Goal: Transaction & Acquisition: Purchase product/service

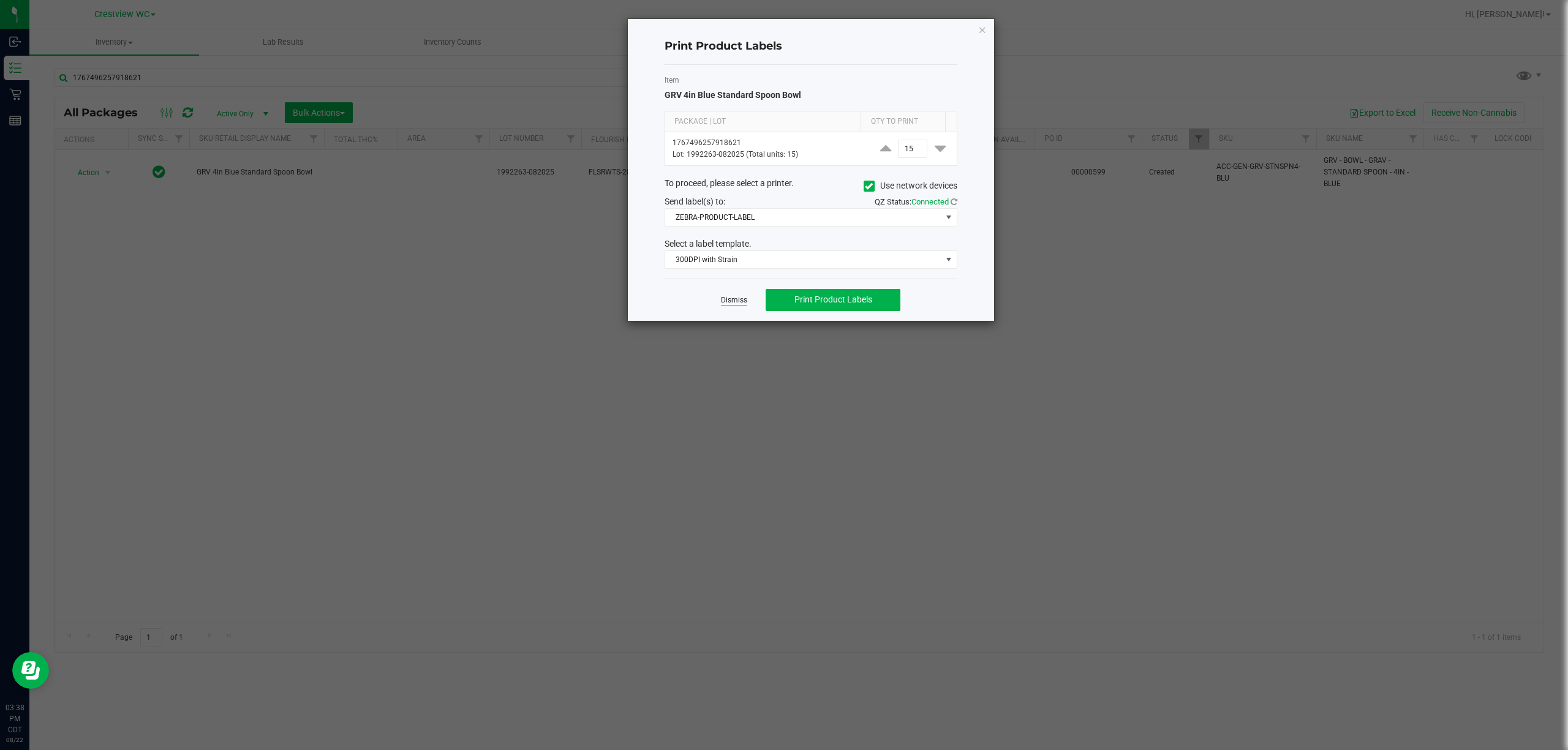
click at [728, 306] on link "Dismiss" at bounding box center [733, 300] width 26 height 10
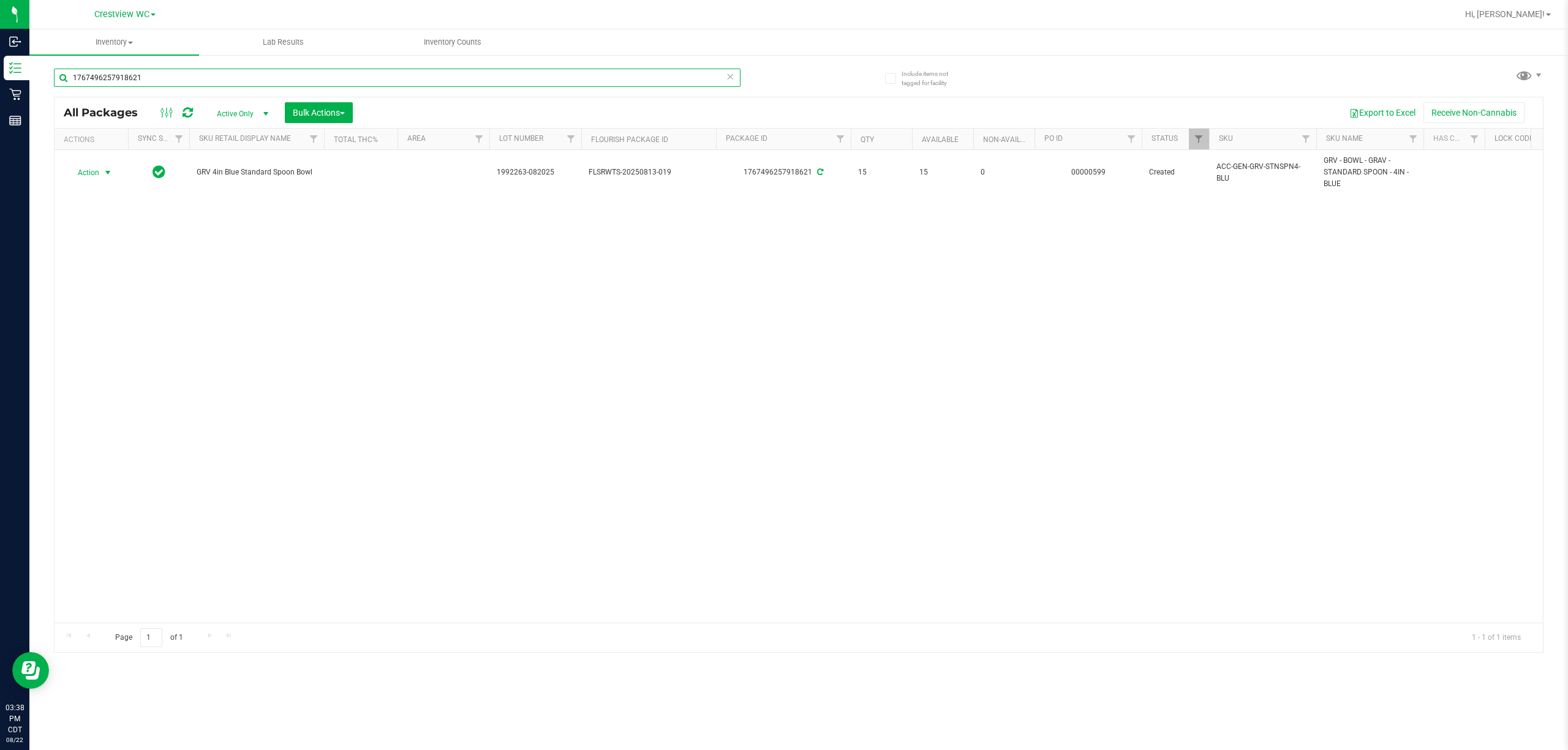
click at [169, 74] on input "1767496257918621" at bounding box center [397, 77] width 686 height 18
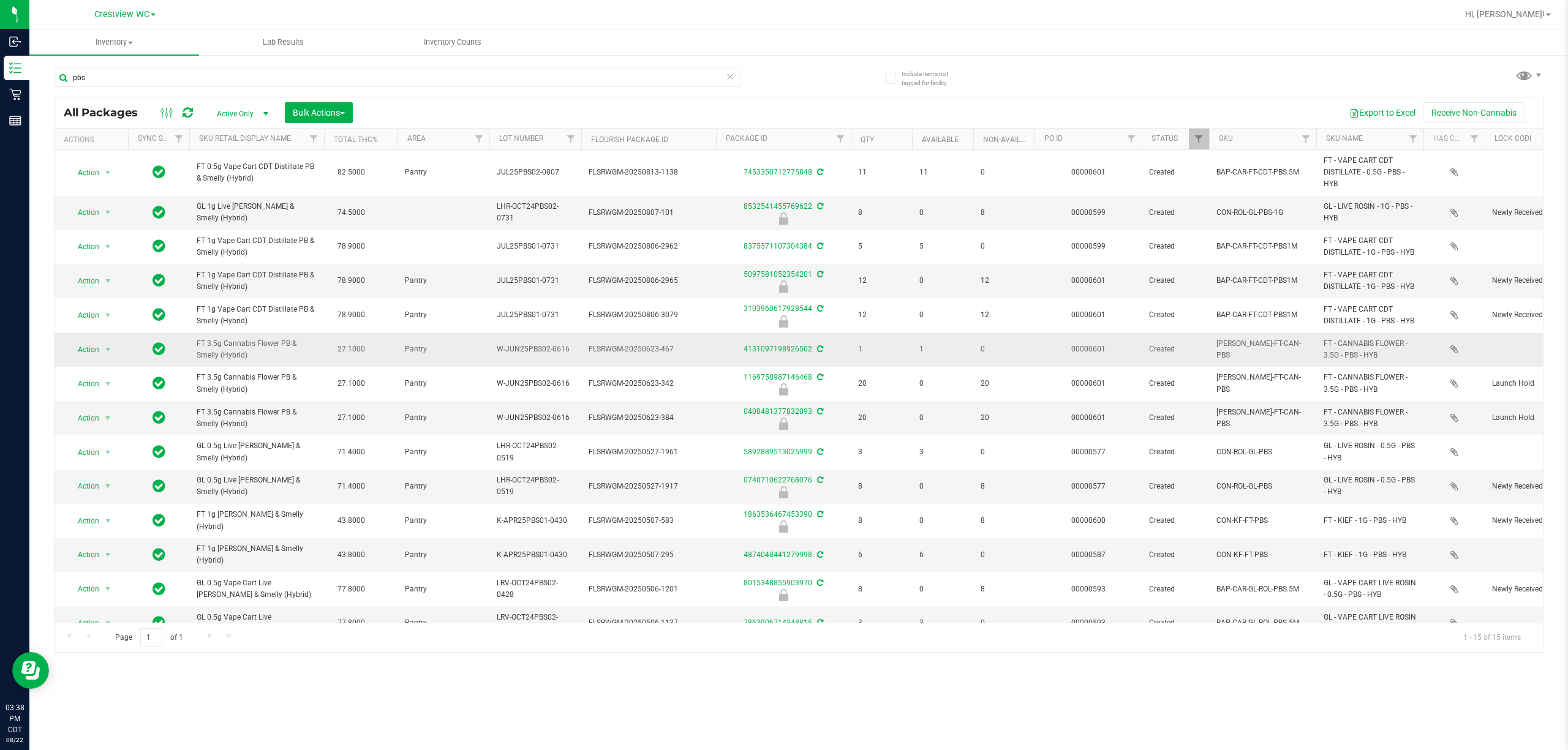
click at [232, 349] on span "FT 3.5g Cannabis Flower PB & Smelly (Hybrid)" at bounding box center [257, 349] width 120 height 24
copy td "FT 3.5g Cannabis Flower PB & Smelly (Hybrid)"
click at [224, 84] on input "pbs" at bounding box center [397, 77] width 686 height 18
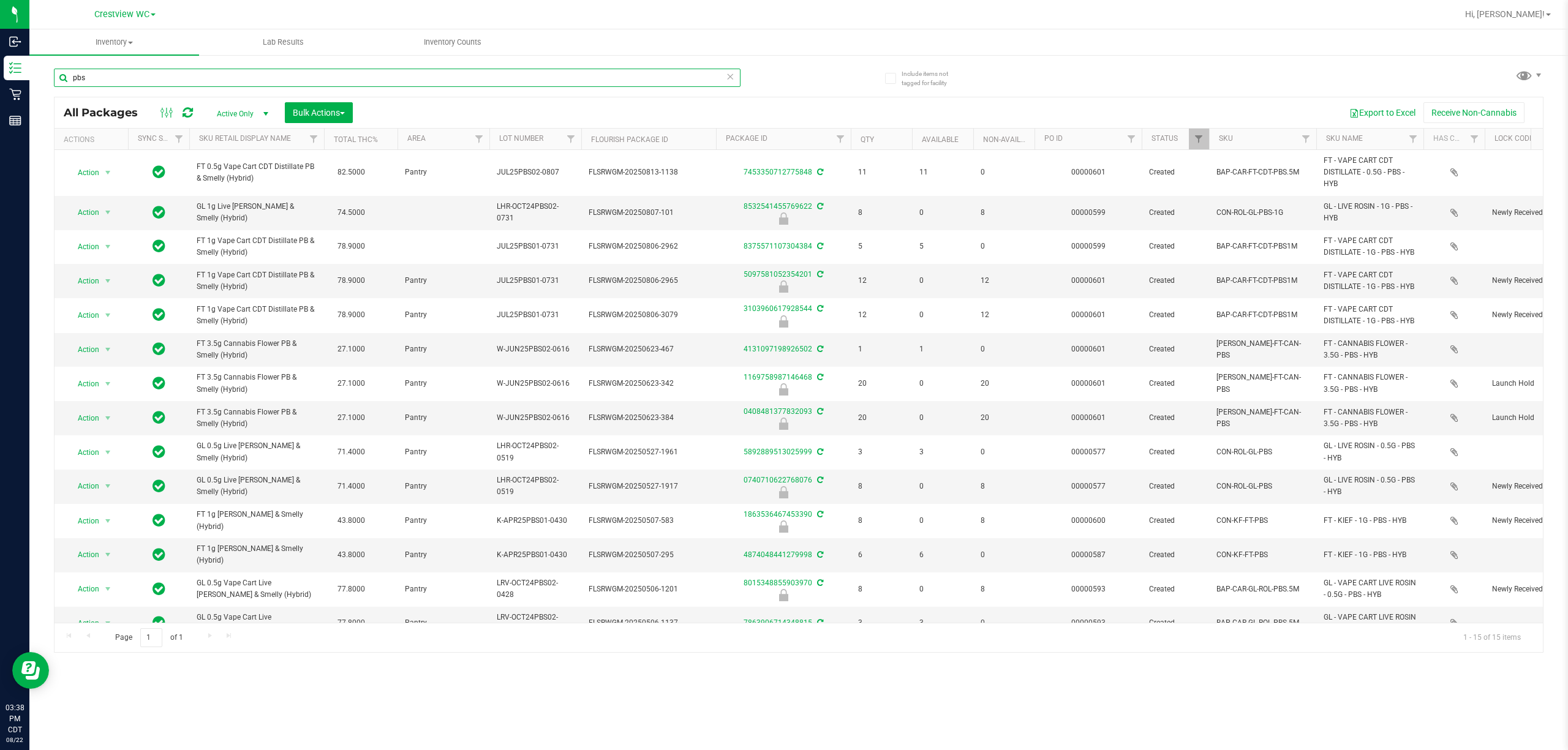
click at [224, 84] on input "pbs" at bounding box center [397, 77] width 686 height 18
paste input "FT 3.5g Cannabis Flower PB & Smelly (Hybrid)"
type input "FT 3.5g Cannabis Flower PB & Smelly (Hybrid)"
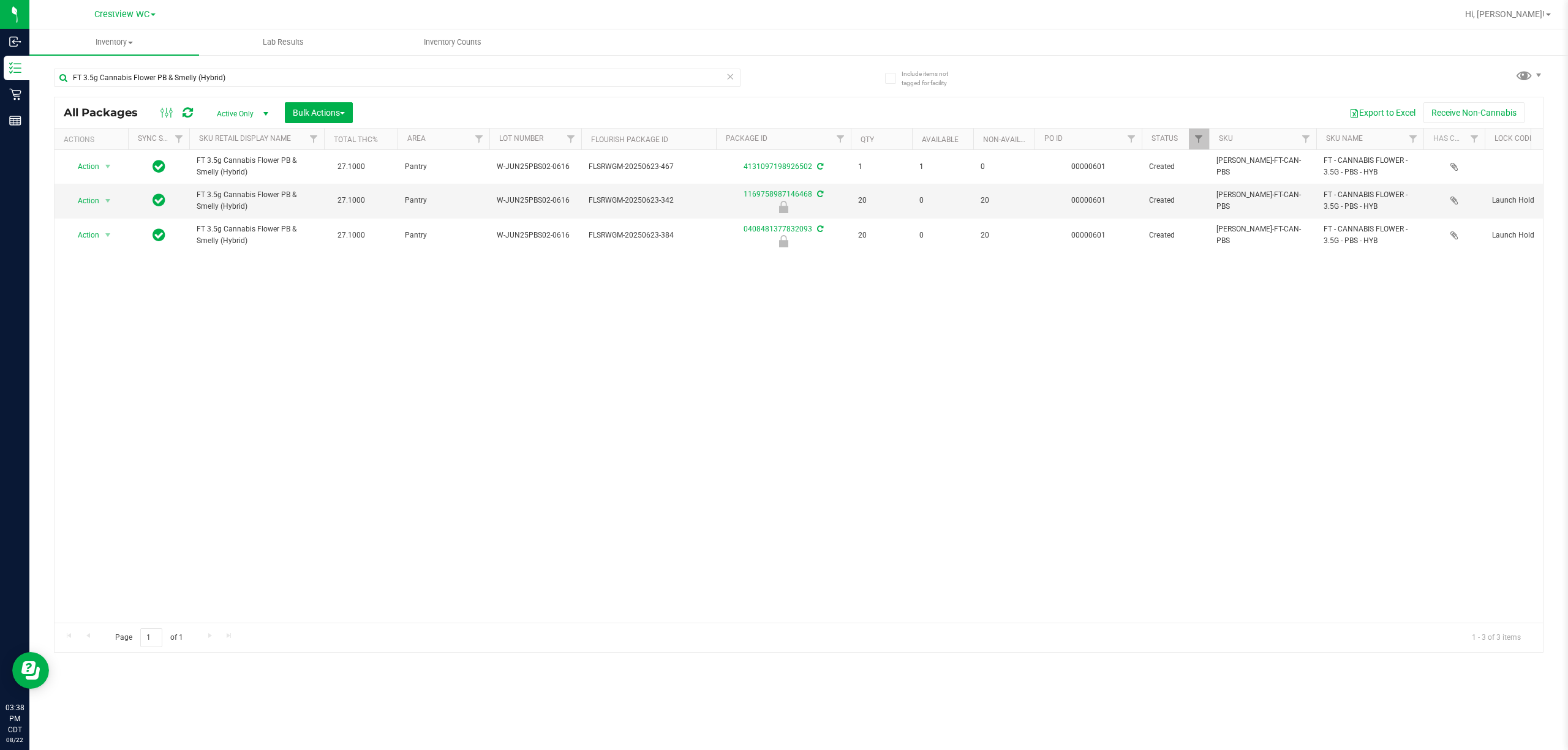
click at [835, 463] on div "Action Action Create package Edit attributes Global inventory Locate package Lo…" at bounding box center [799, 386] width 1489 height 473
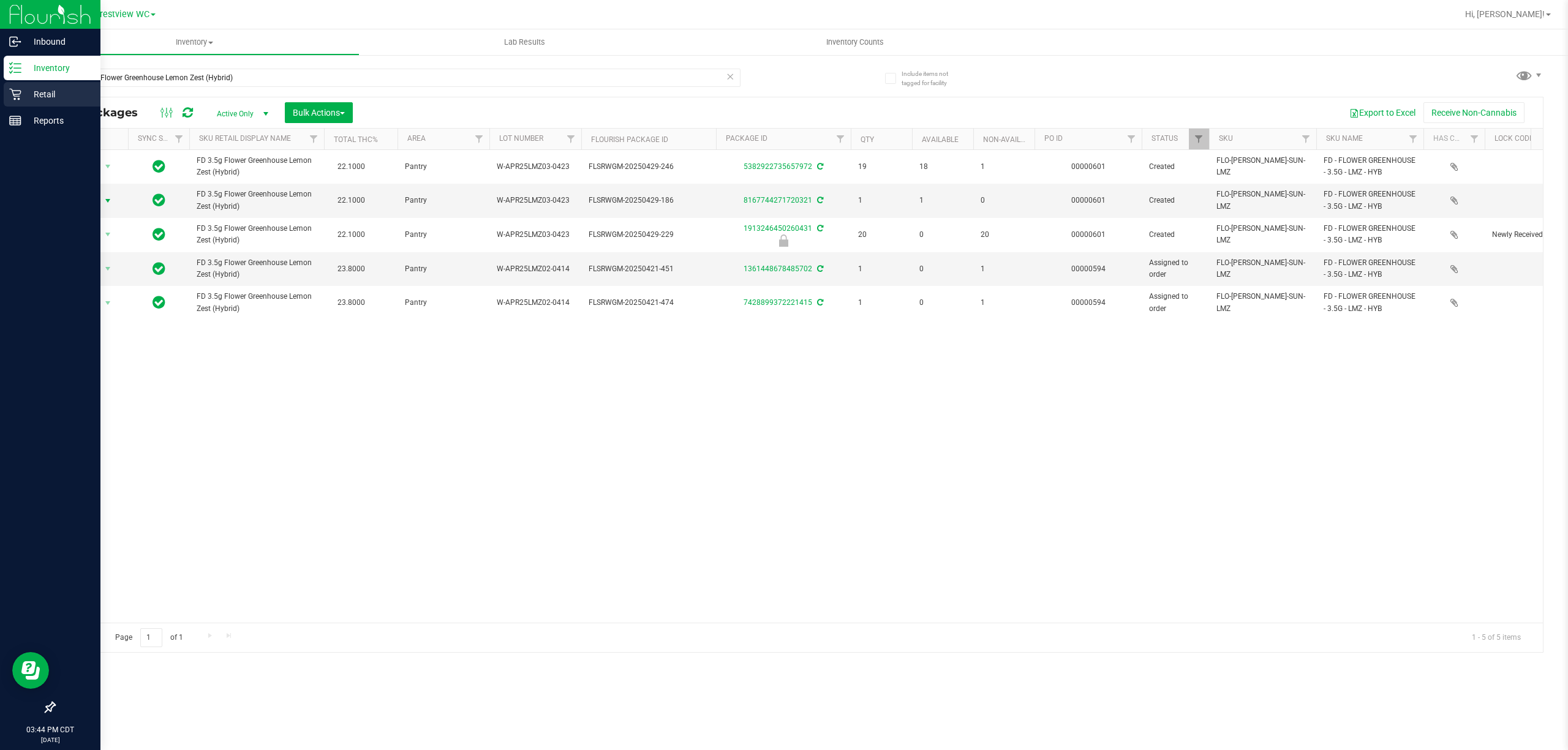
click at [13, 93] on icon at bounding box center [15, 94] width 11 height 11
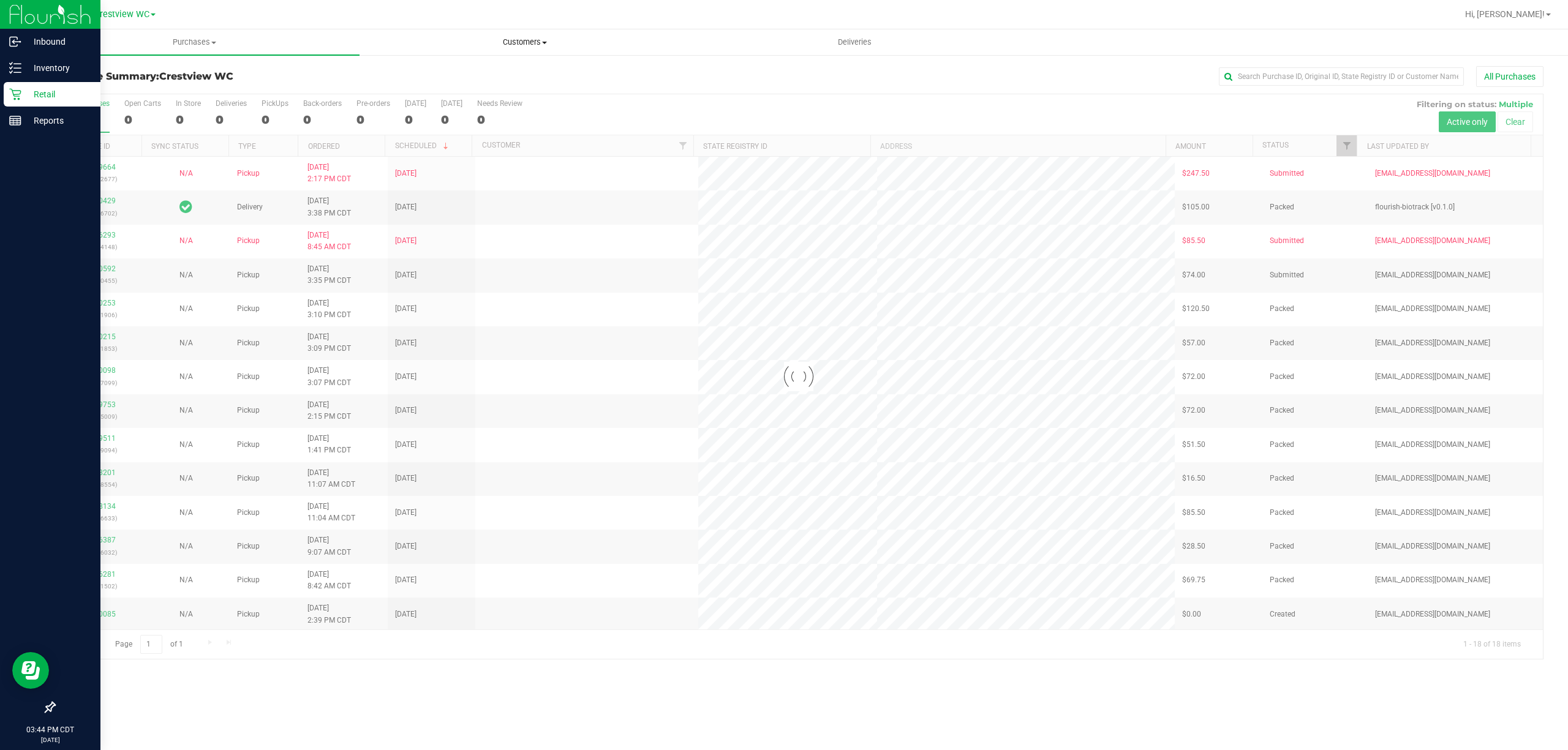
click at [566, 42] on span "Customers" at bounding box center [525, 42] width 329 height 11
click at [556, 69] on li "All customers" at bounding box center [525, 74] width 330 height 15
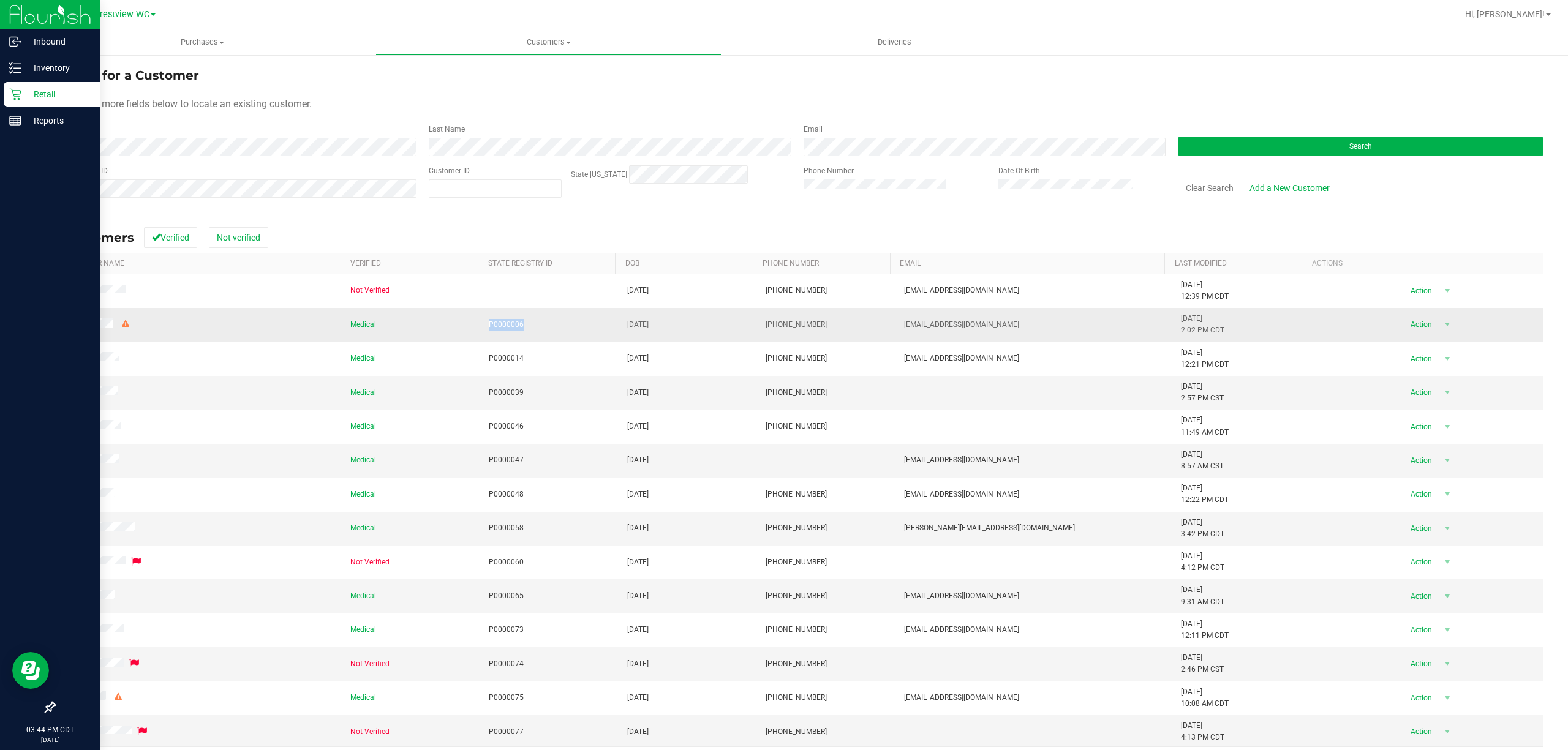
drag, startPoint x: 474, startPoint y: 327, endPoint x: 561, endPoint y: 338, distance: 87.7
click at [560, 338] on td "P0000006" at bounding box center [551, 325] width 139 height 34
copy span "P0000006"
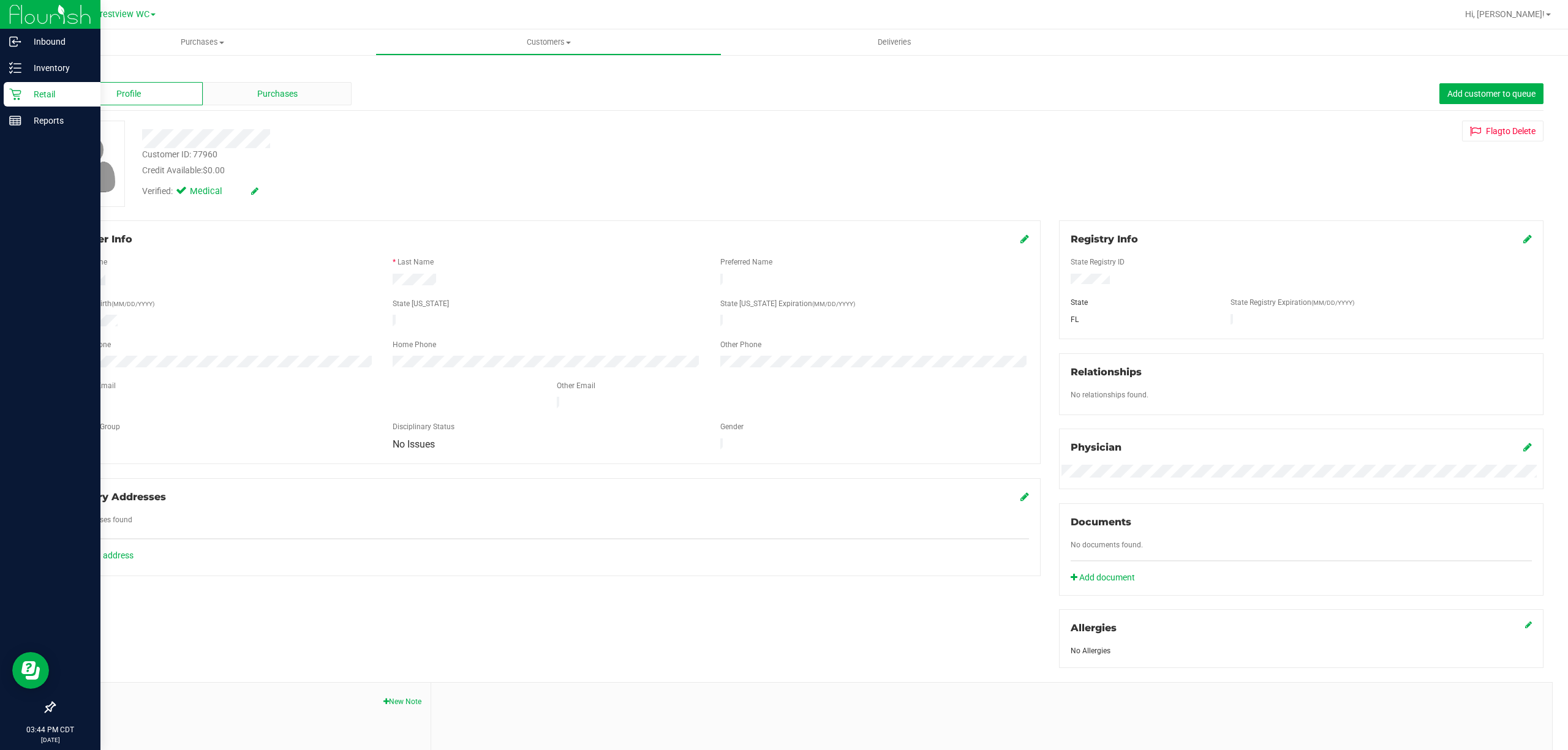
click at [257, 103] on div "Purchases" at bounding box center [277, 94] width 149 height 24
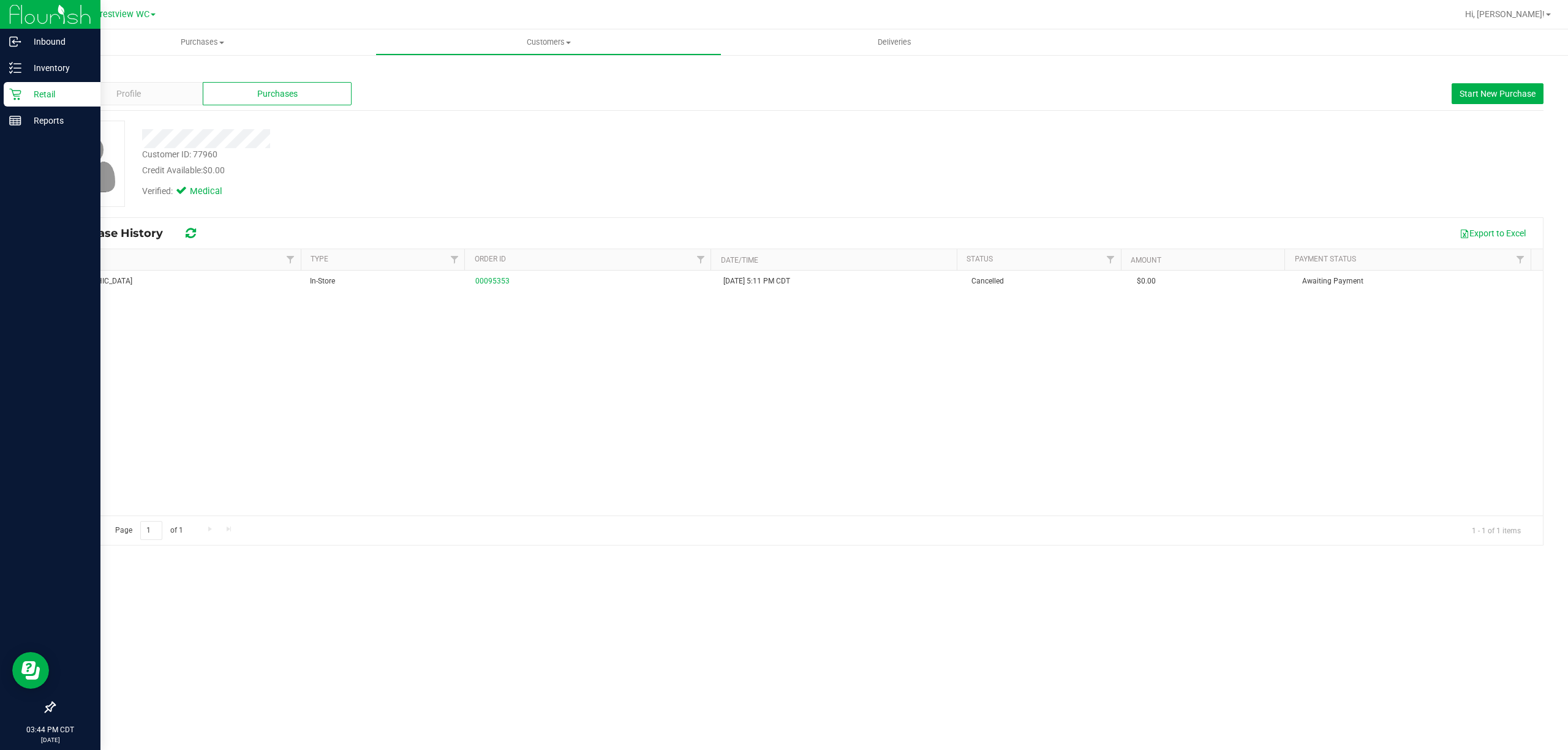
click at [33, 106] on div "Retail" at bounding box center [52, 94] width 97 height 24
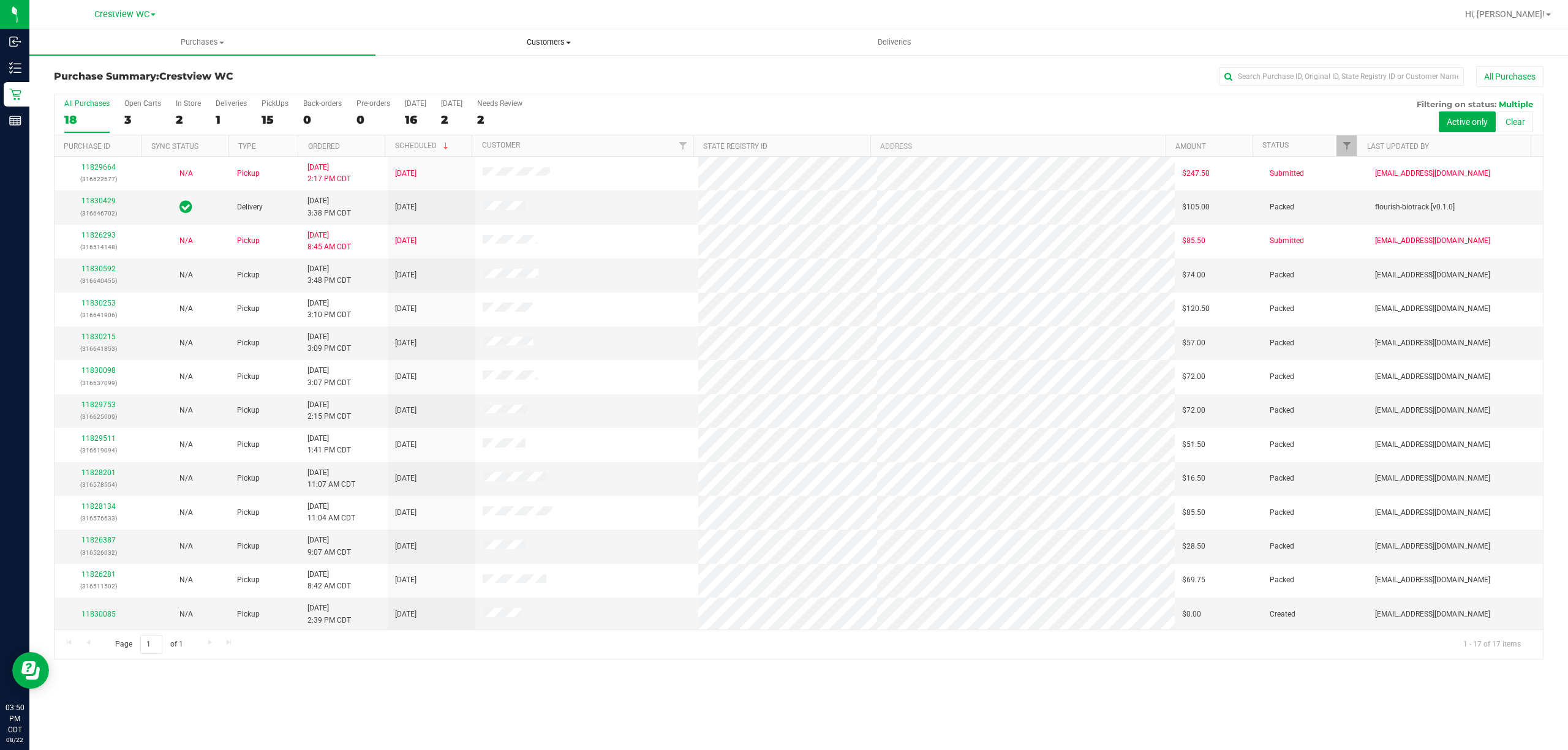
click at [572, 37] on span "Customers" at bounding box center [548, 42] width 345 height 11
click at [486, 64] on ul "All customers Add a new customer All physicians" at bounding box center [548, 89] width 346 height 66
click at [567, 44] on span "Customers" at bounding box center [548, 42] width 346 height 11
click at [510, 71] on li "All customers" at bounding box center [548, 74] width 346 height 15
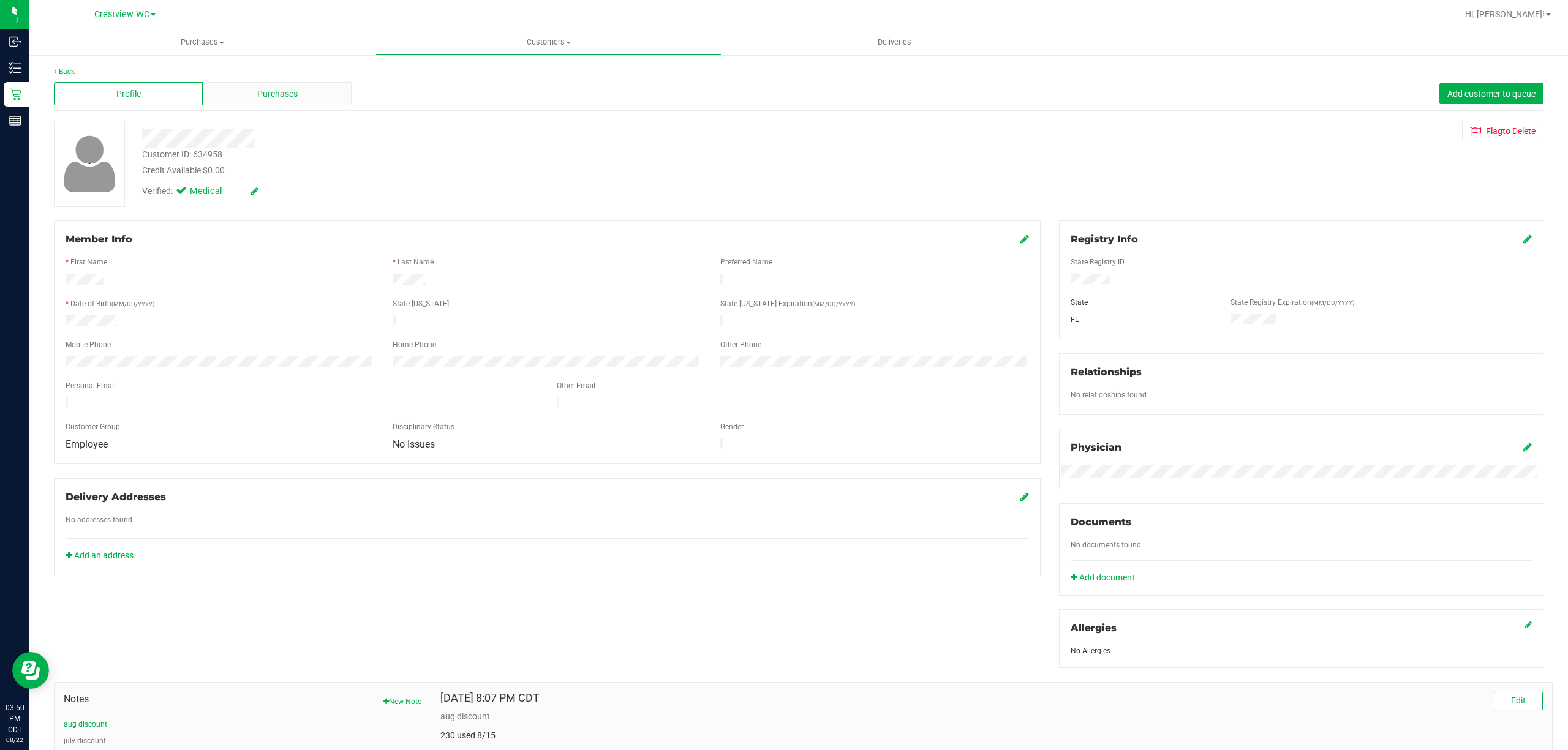
click at [218, 104] on div "Profile Purchases Add customer to queue" at bounding box center [799, 94] width 1490 height 34
click at [229, 98] on div "Purchases" at bounding box center [277, 94] width 149 height 24
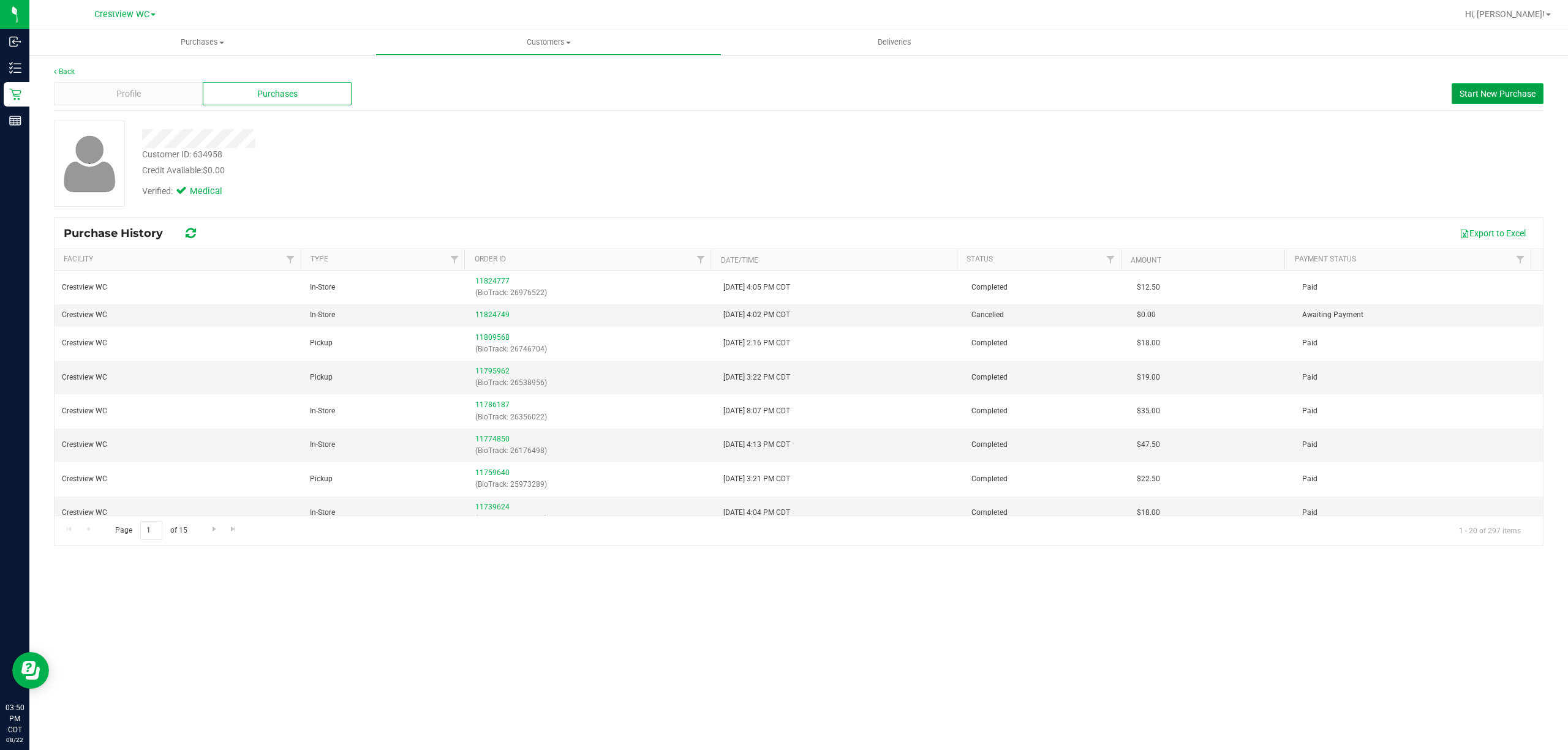
click at [1498, 99] on button "Start New Purchase" at bounding box center [1497, 94] width 92 height 21
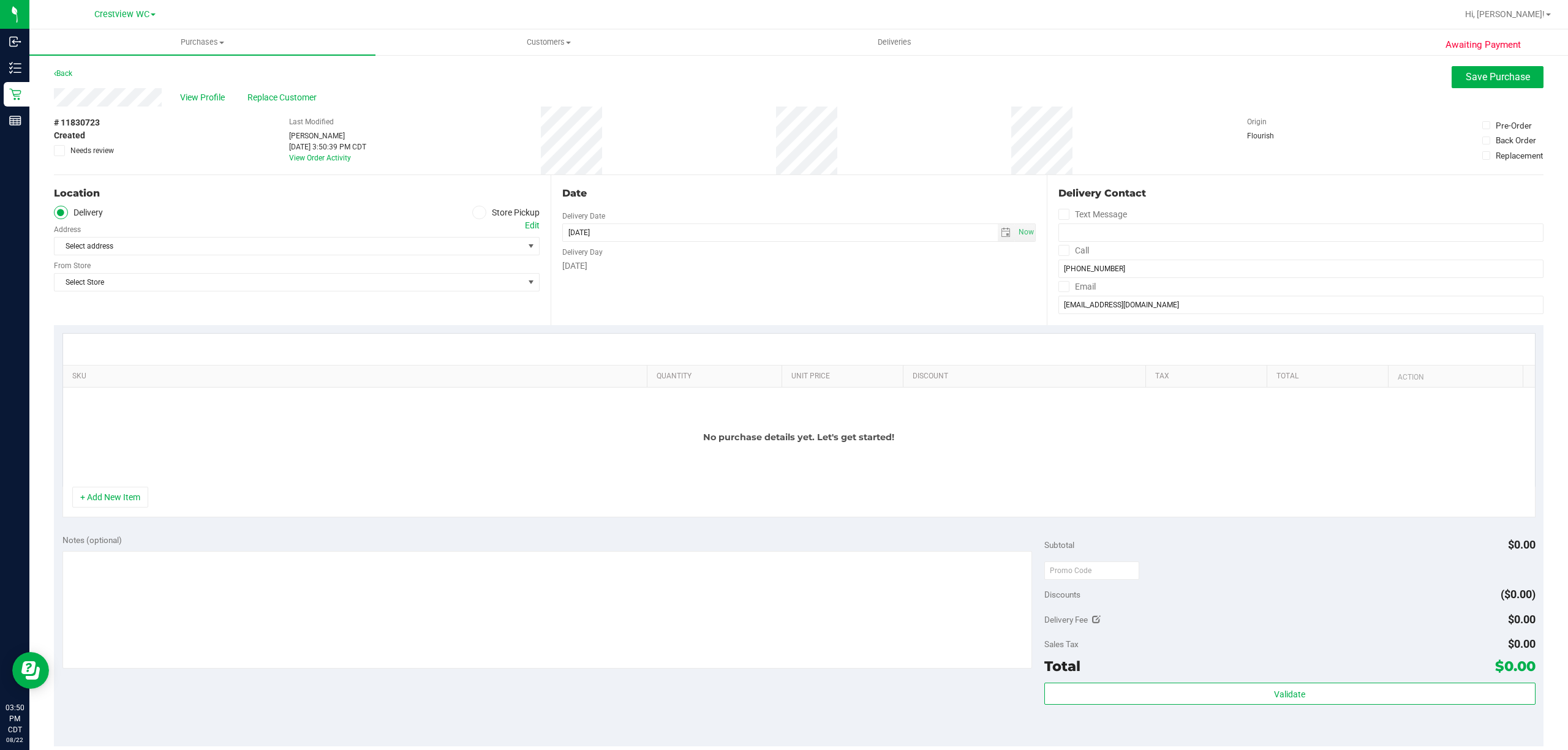
click at [483, 213] on label "Store Pickup" at bounding box center [506, 213] width 67 height 14
click at [0, 0] on input "Store Pickup" at bounding box center [0, 0] width 0 height 0
click at [476, 240] on span "Select Store" at bounding box center [289, 246] width 469 height 17
click at [70, 397] on li "Crestview WC" at bounding box center [294, 395] width 480 height 18
click at [124, 496] on button "+ Add New Item" at bounding box center [110, 497] width 76 height 21
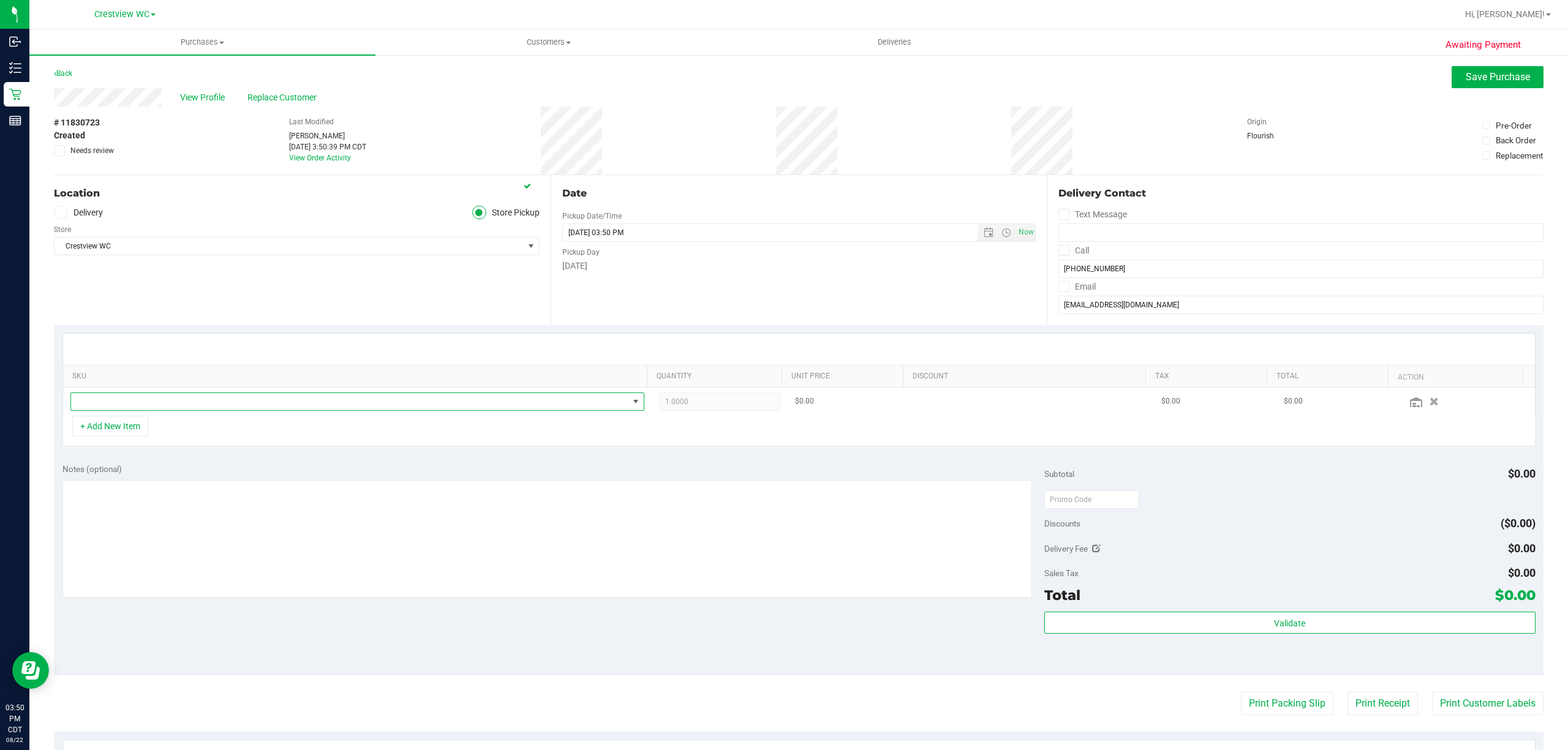
click at [211, 407] on span "NO DATA FOUND" at bounding box center [350, 401] width 558 height 17
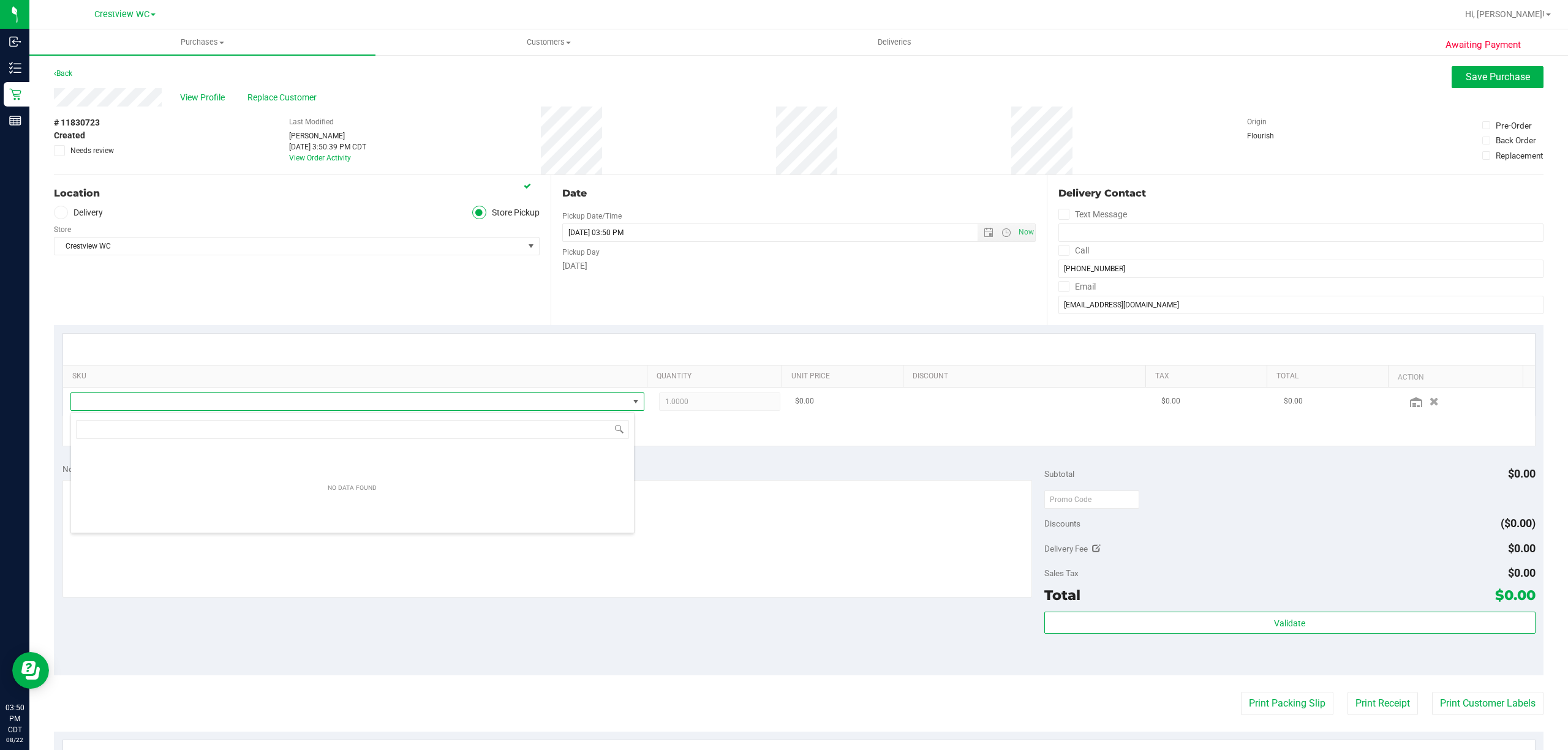
scroll to position [18, 564]
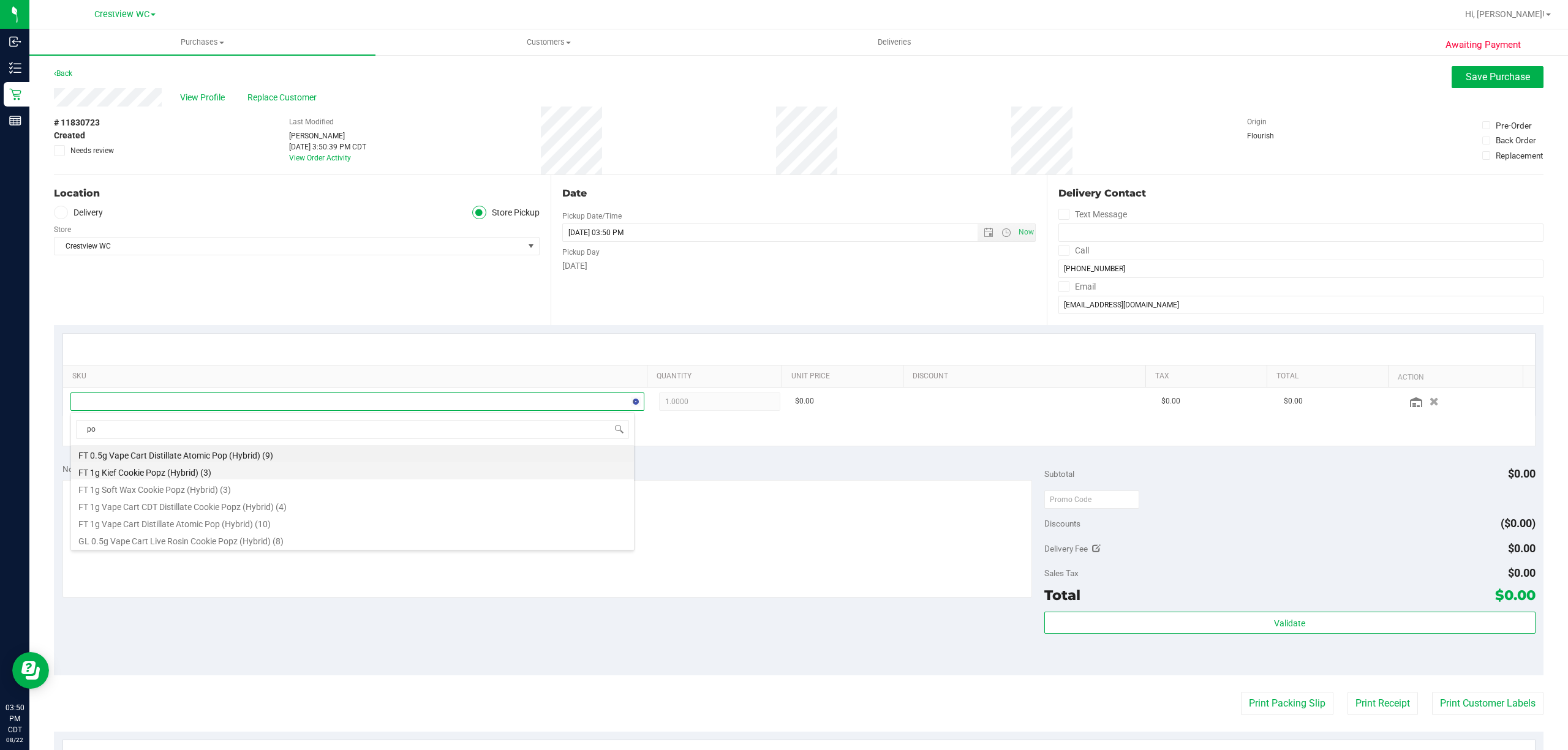
type input "p"
type input "atom"
click at [211, 468] on li "FT 1g Vape Cart Distillate Atomic Pop (Hybrid) (10)" at bounding box center [352, 471] width 563 height 17
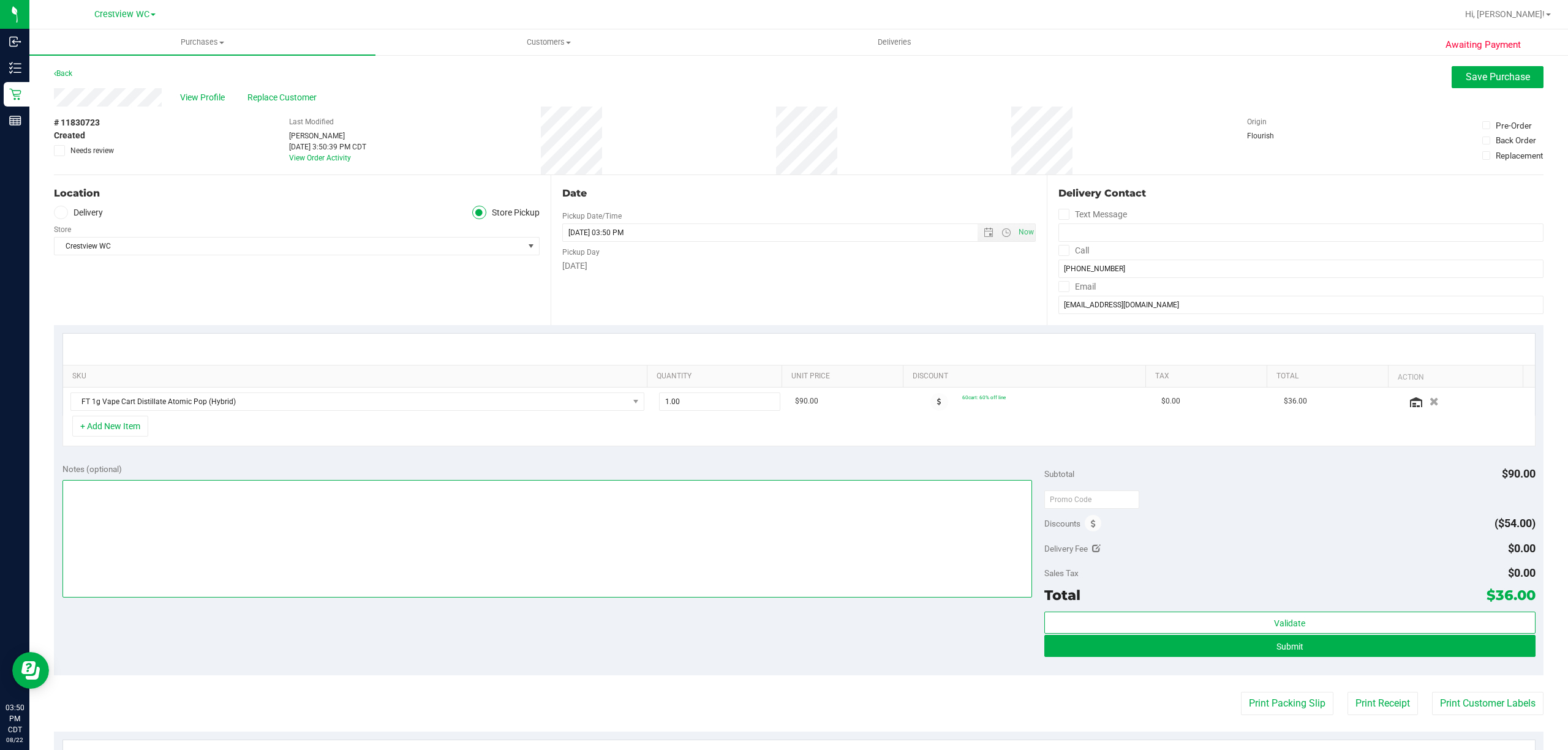
click at [407, 518] on textarea at bounding box center [548, 539] width 970 height 118
type textarea "emp pls :)"
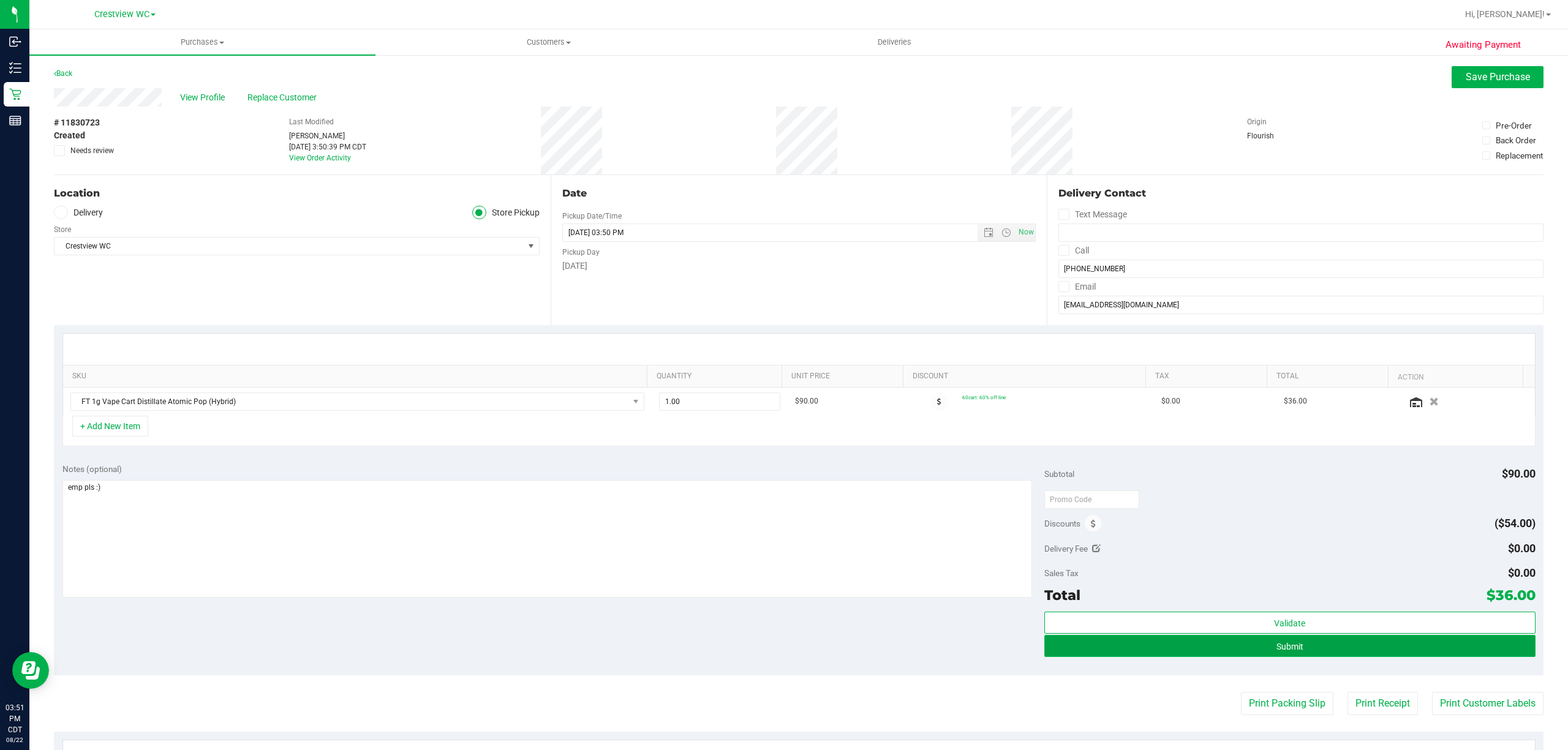
click at [1344, 646] on button "Submit" at bounding box center [1290, 646] width 491 height 22
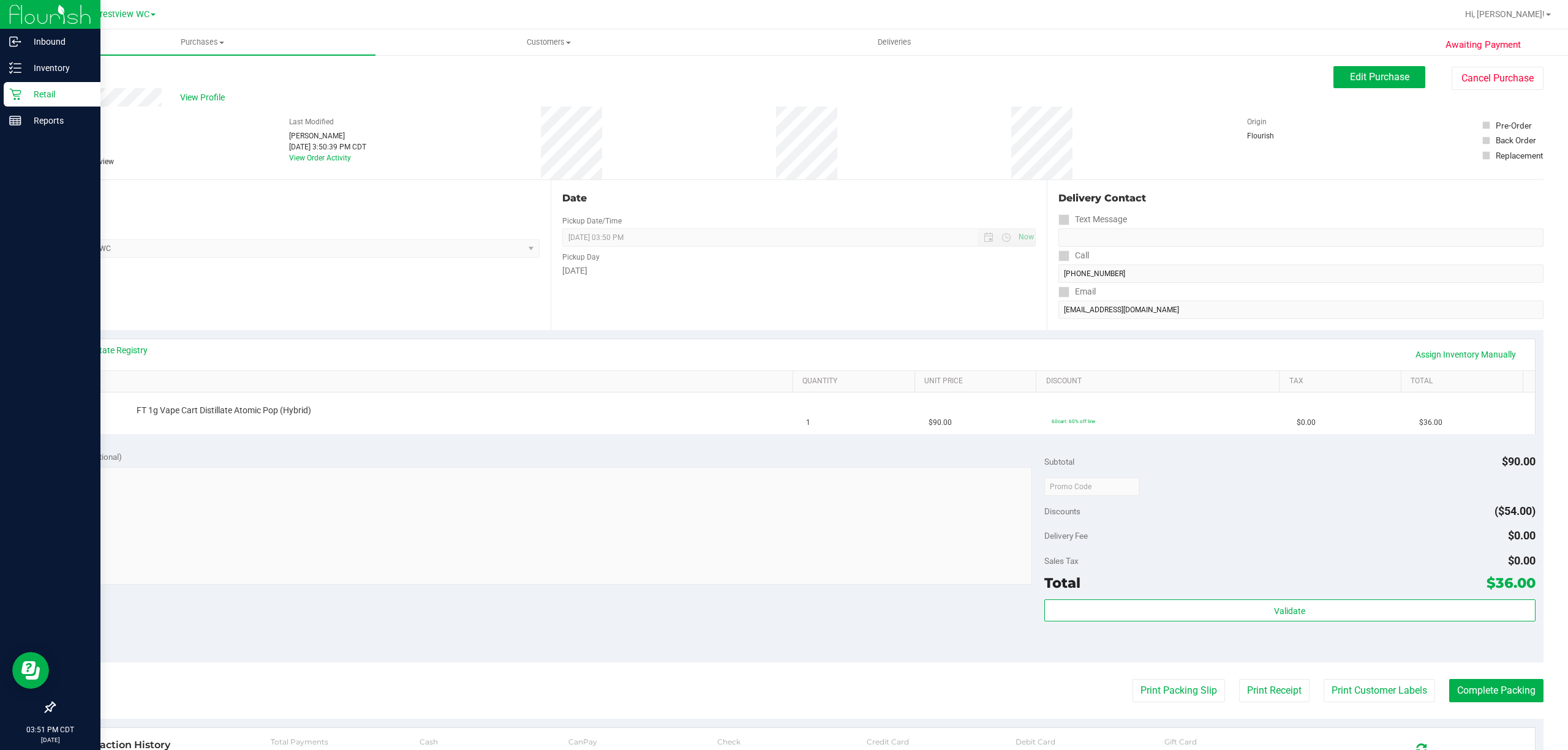
click at [12, 94] on icon at bounding box center [15, 94] width 12 height 12
